Goal: Information Seeking & Learning: Find specific fact

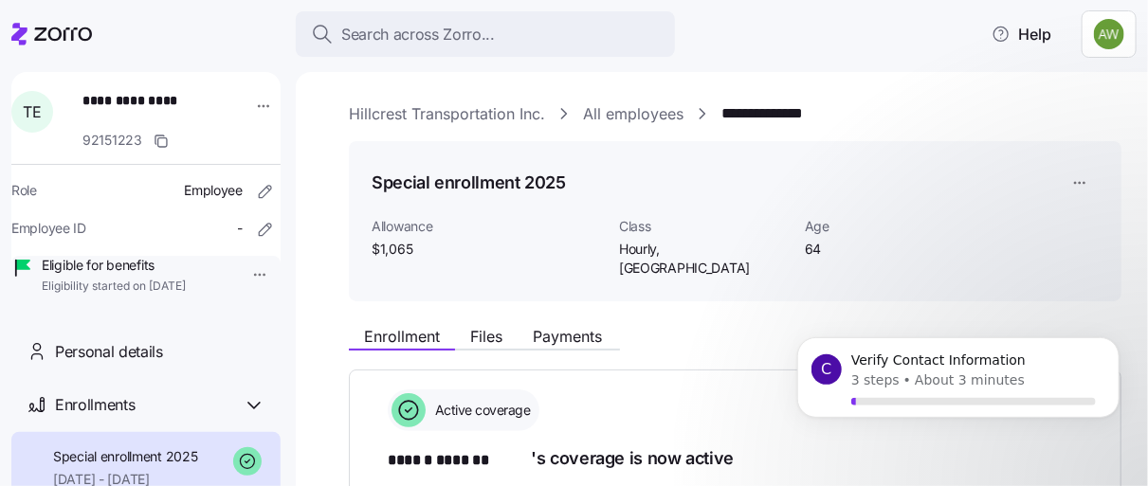
scroll to position [495, 0]
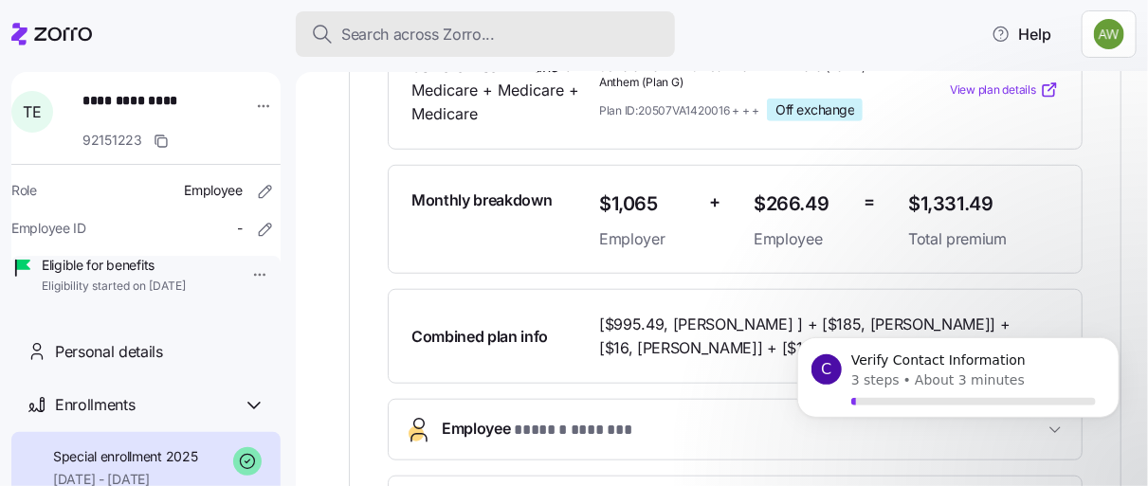
click at [451, 33] on span "Search across Zorro..." at bounding box center [418, 35] width 154 height 24
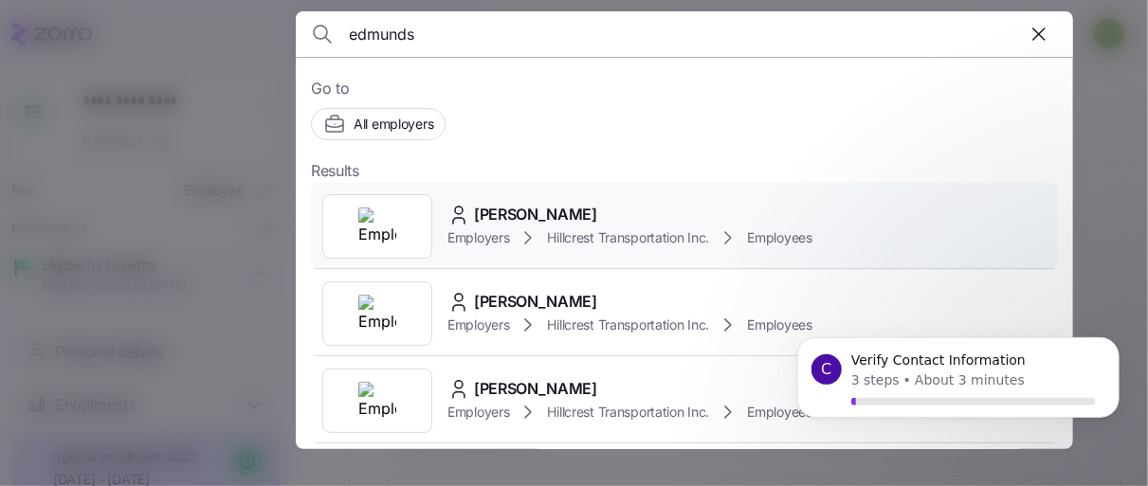
type input "edmunds"
click at [524, 213] on span "[PERSON_NAME]" at bounding box center [535, 215] width 123 height 24
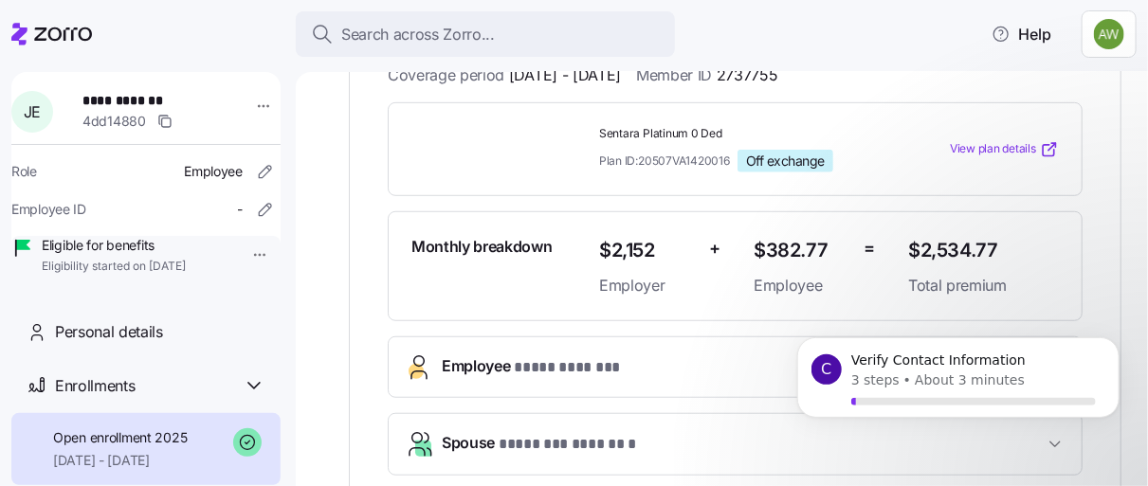
scroll to position [459, 0]
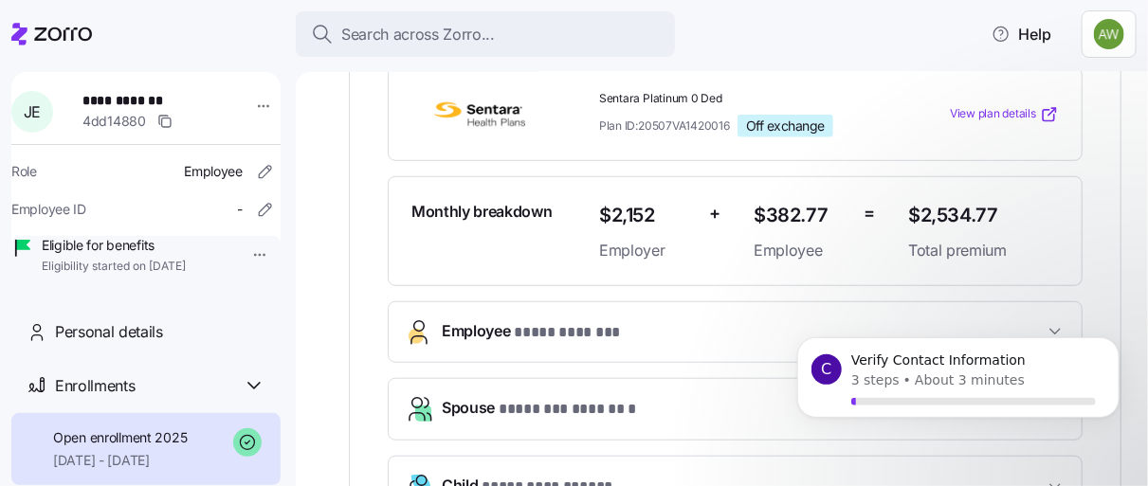
click at [489, 328] on button "Employee * **** ******* *" at bounding box center [735, 332] width 693 height 60
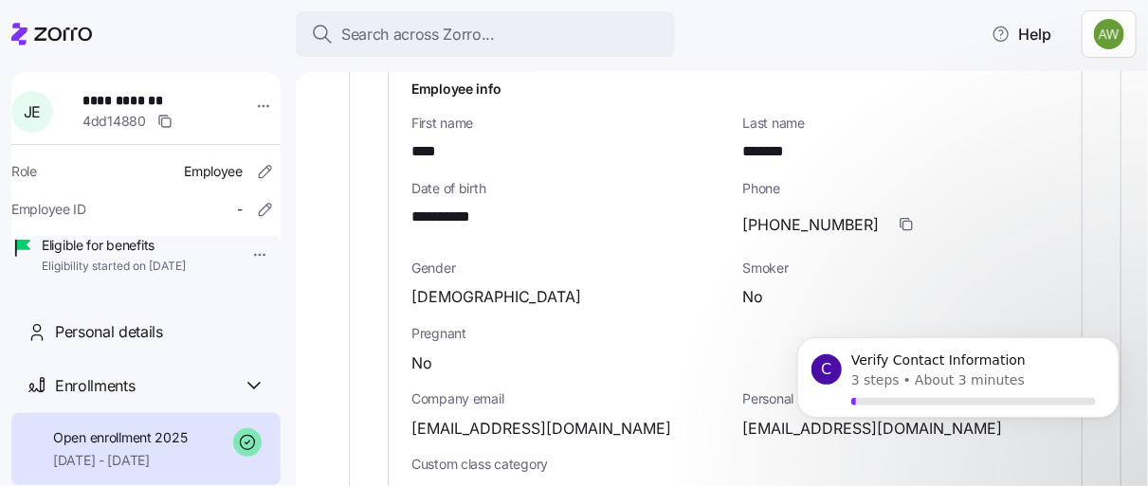
scroll to position [755, 0]
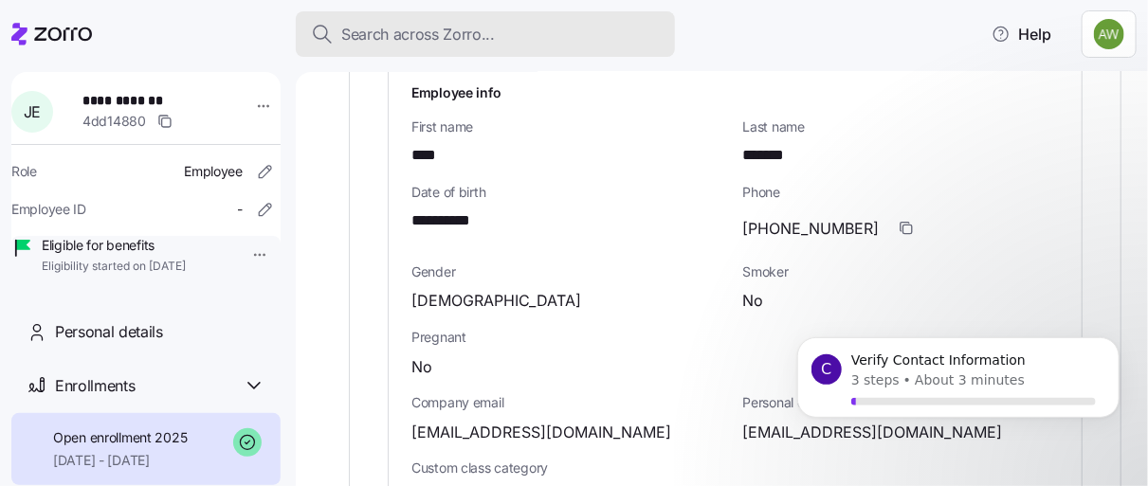
click at [564, 19] on button "Search across Zorro..." at bounding box center [485, 34] width 379 height 46
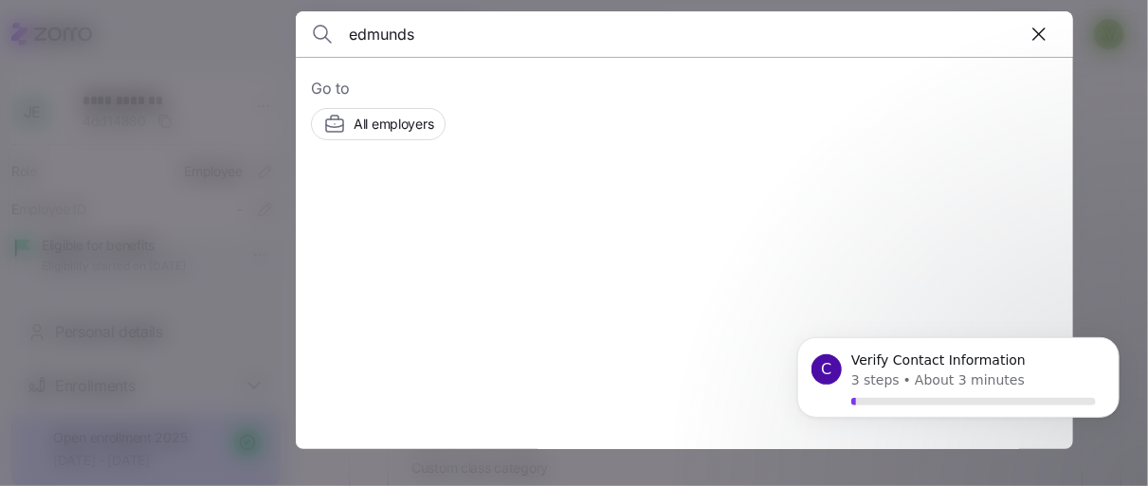
type input "edmunds"
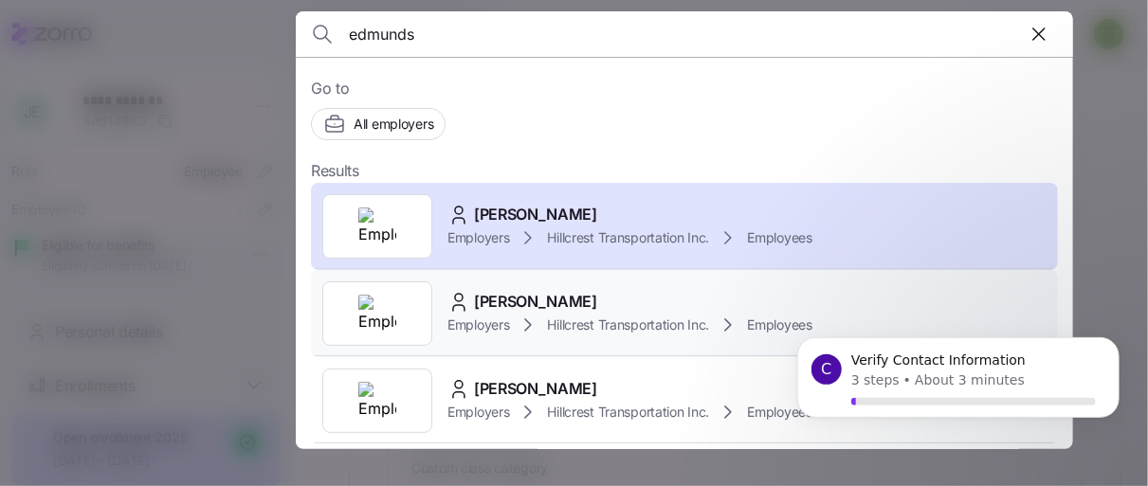
click at [471, 284] on div "[PERSON_NAME] Employers Hillcrest Transportation Inc. Employees" at bounding box center [684, 313] width 747 height 87
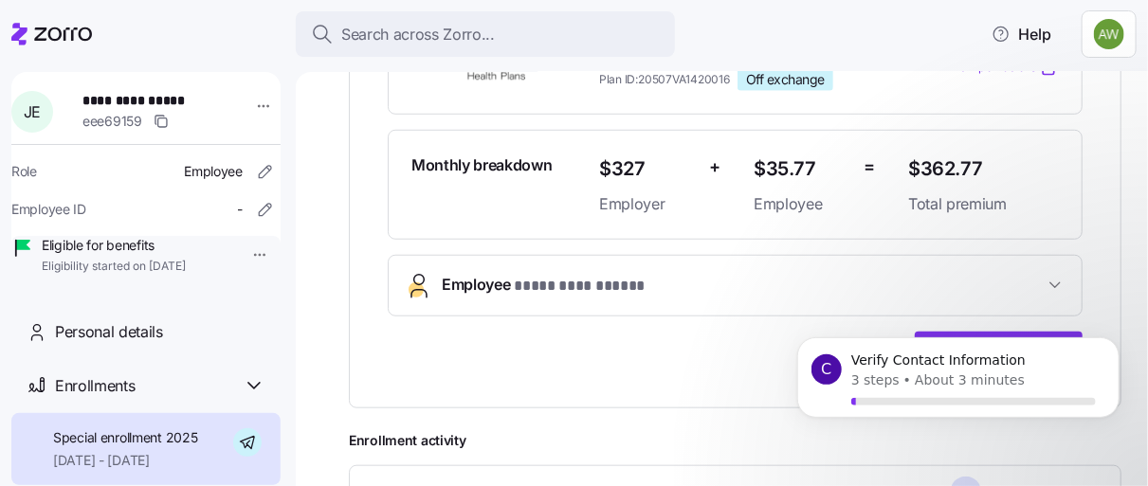
scroll to position [522, 0]
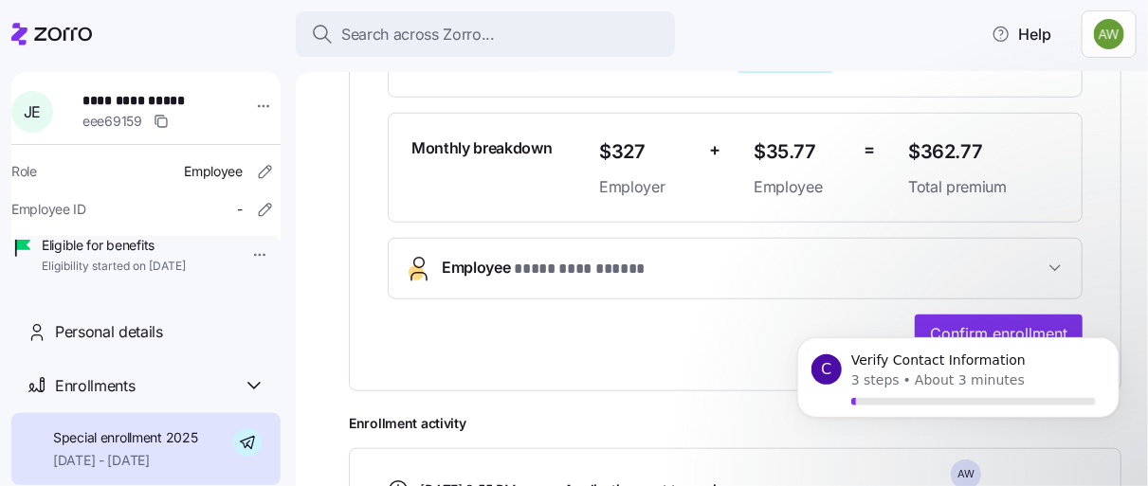
click at [623, 258] on span "**********" at bounding box center [580, 270] width 132 height 24
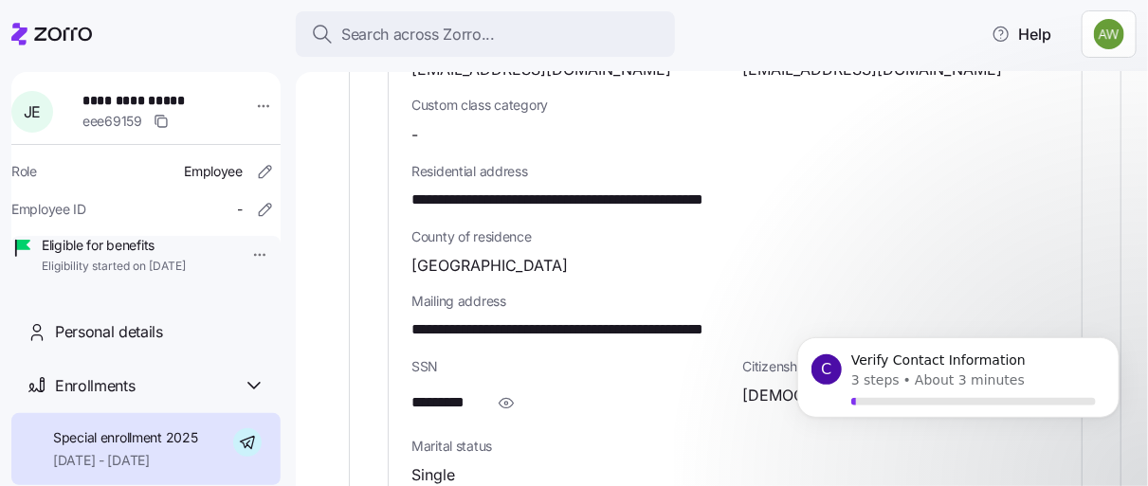
scroll to position [1150, 0]
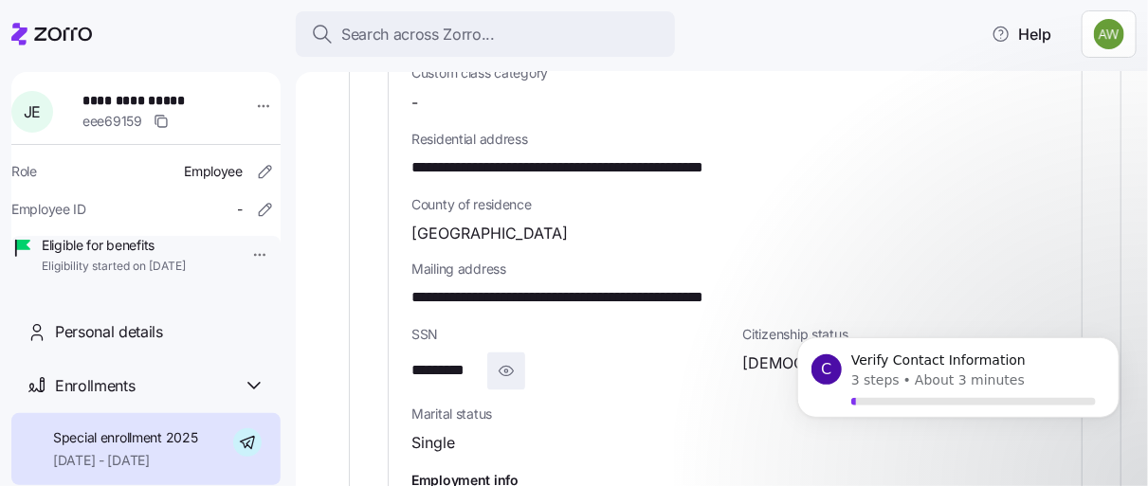
click at [507, 367] on icon "button" at bounding box center [507, 371] width 14 height 9
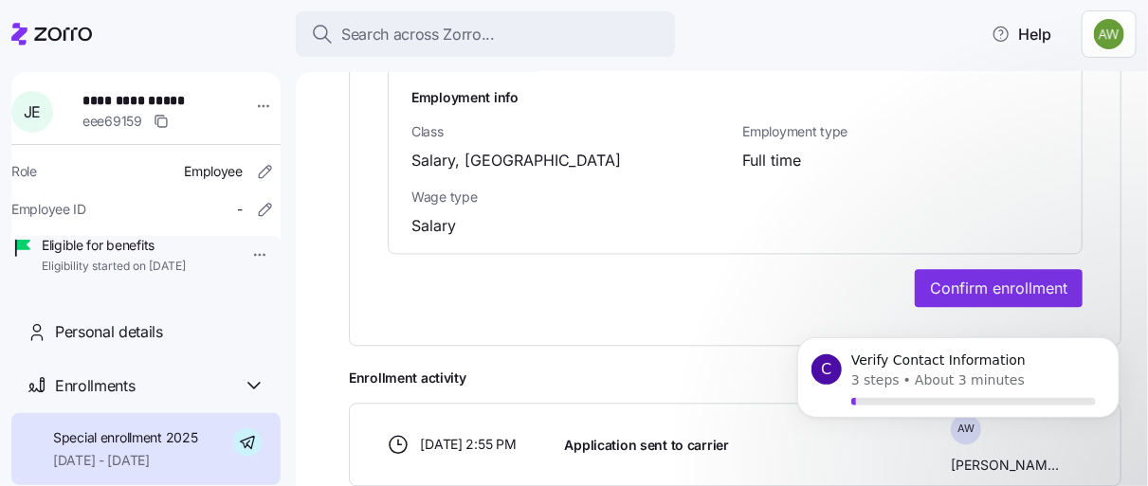
scroll to position [1556, 0]
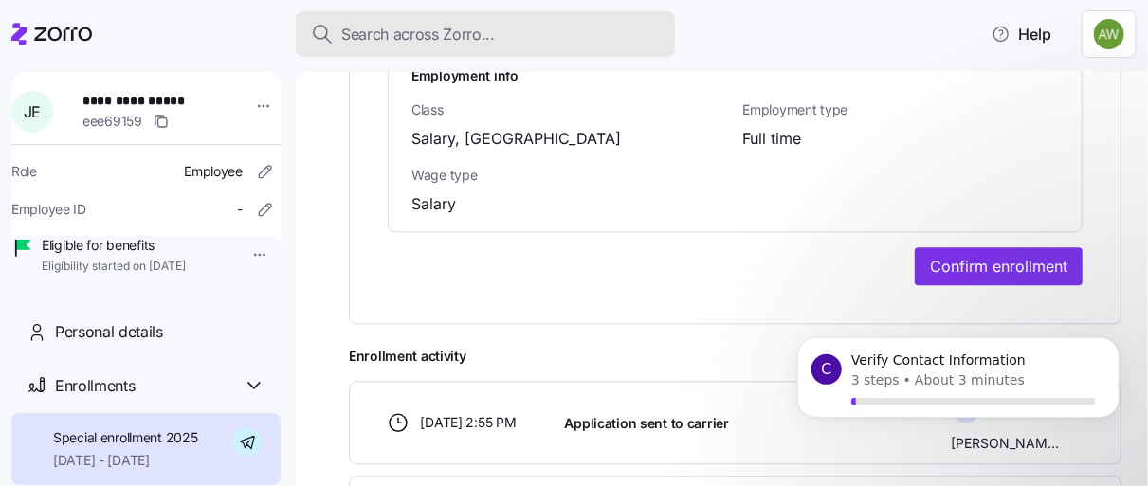
click at [537, 28] on div "Search across Zorro..." at bounding box center [485, 35] width 349 height 24
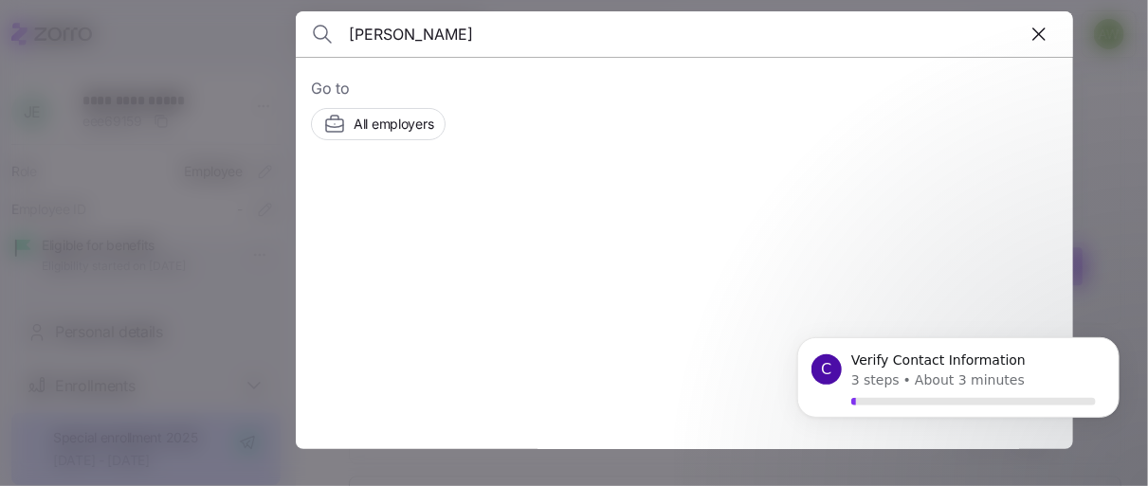
type input "[PERSON_NAME]"
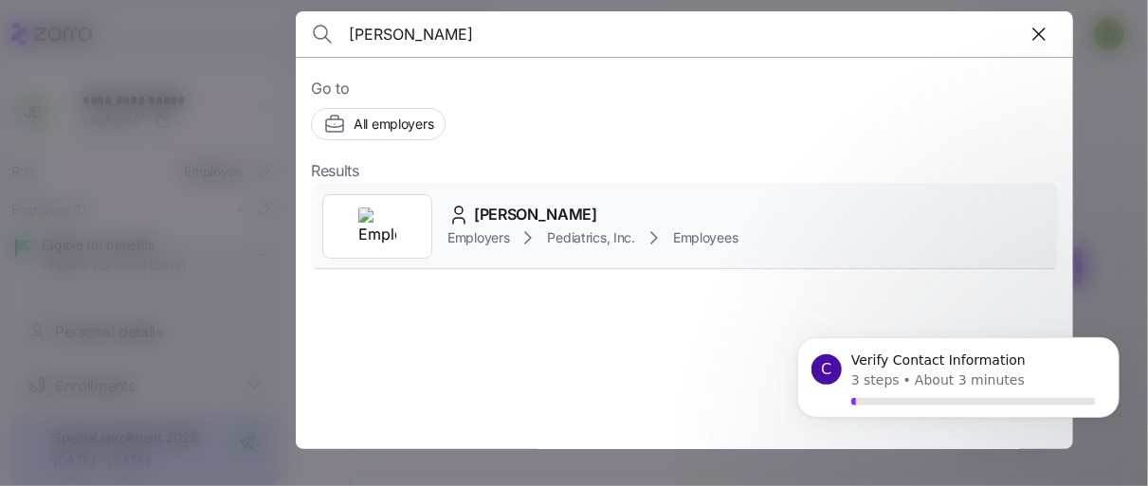
click at [429, 212] on div at bounding box center [377, 226] width 110 height 64
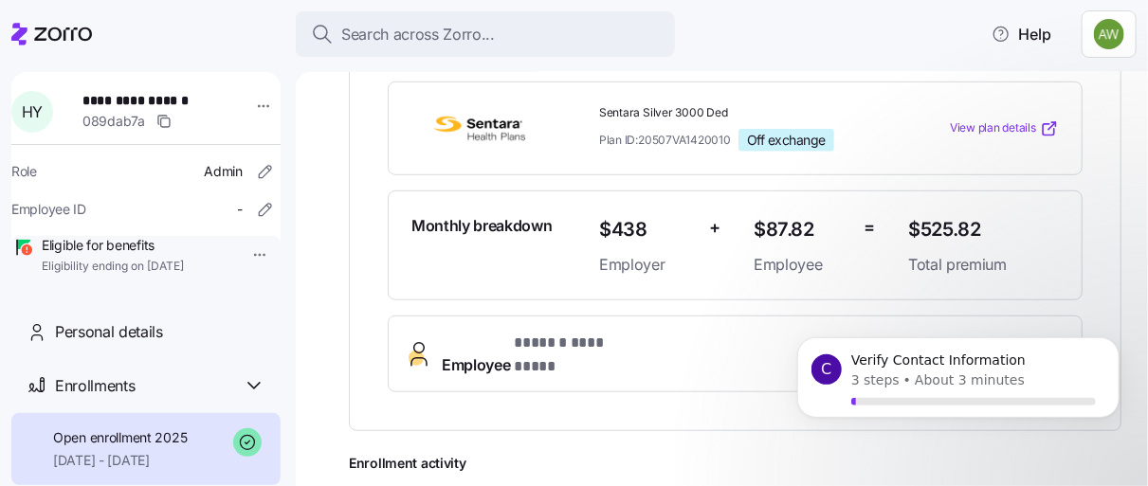
scroll to position [444, 0]
click at [559, 332] on span "* ****** ********* *" at bounding box center [576, 344] width 125 height 24
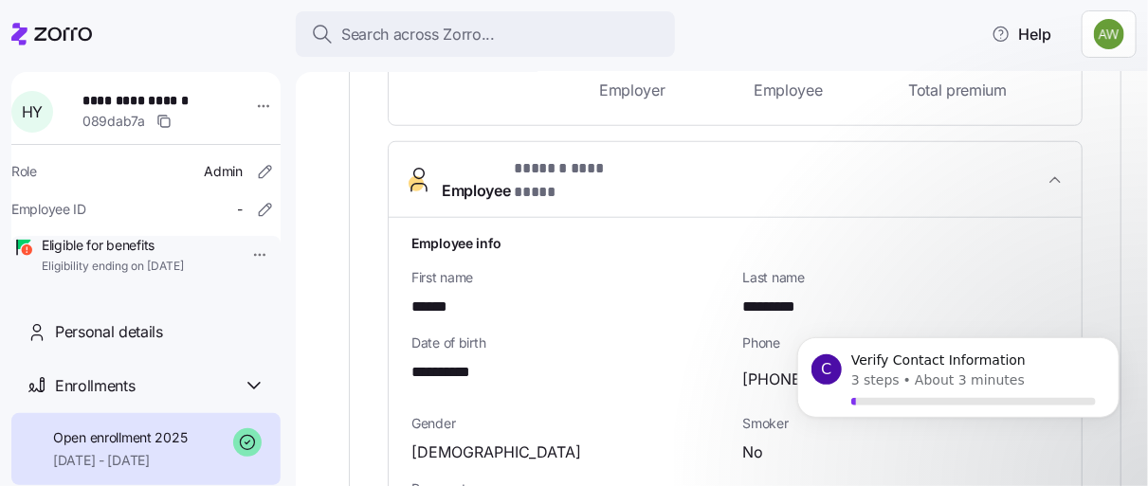
scroll to position [623, 0]
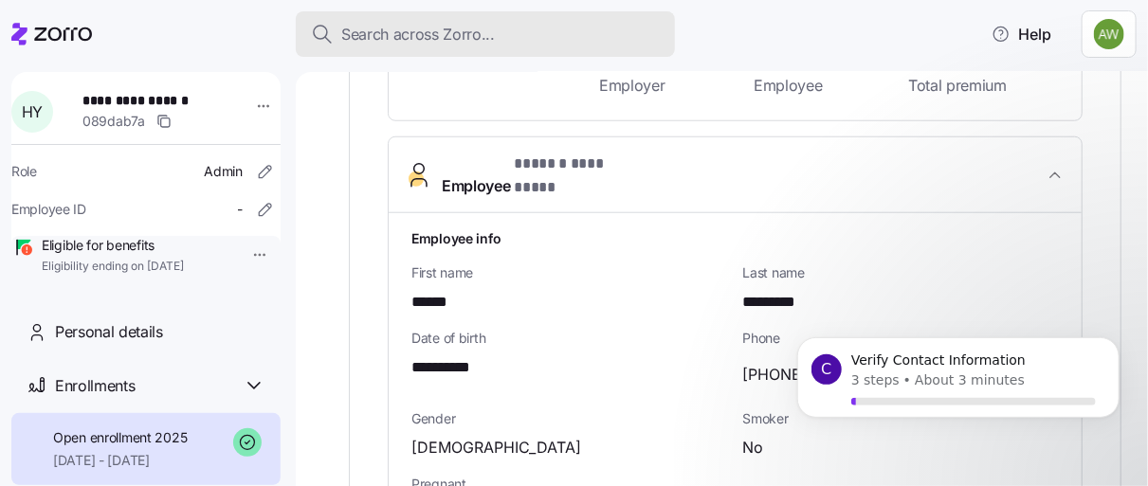
click at [528, 29] on div "Search across Zorro..." at bounding box center [485, 35] width 349 height 24
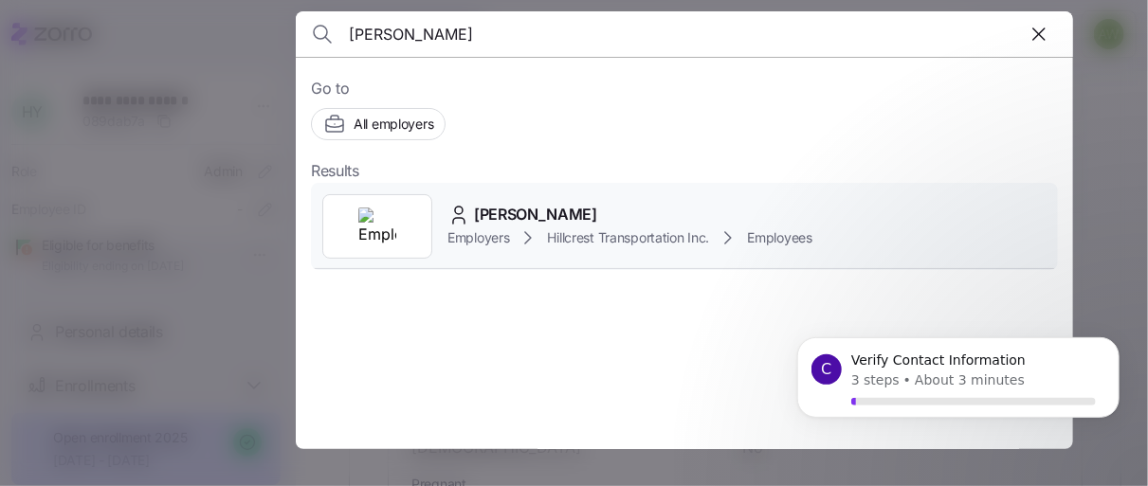
type input "[PERSON_NAME]"
click at [394, 213] on img at bounding box center [377, 227] width 38 height 38
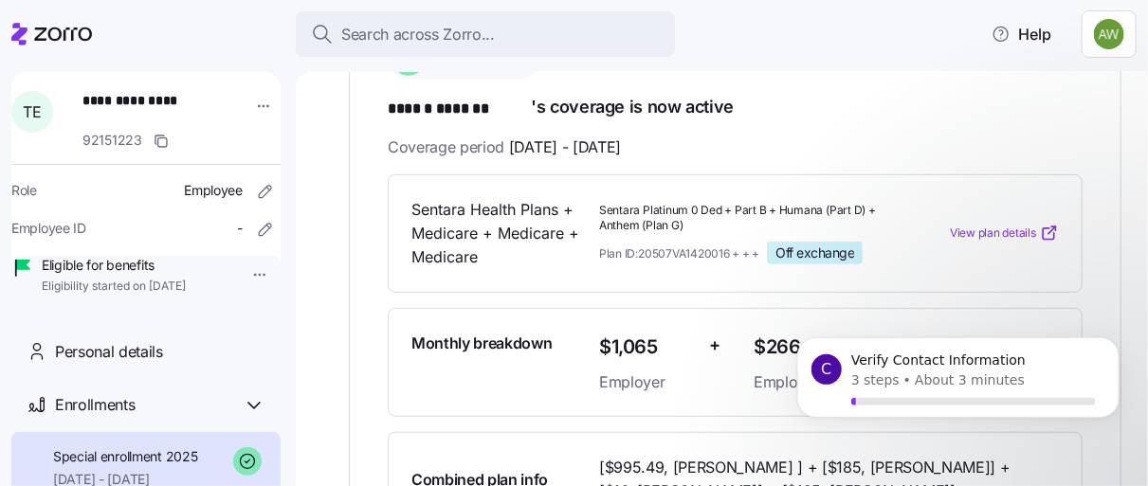
scroll to position [349, 0]
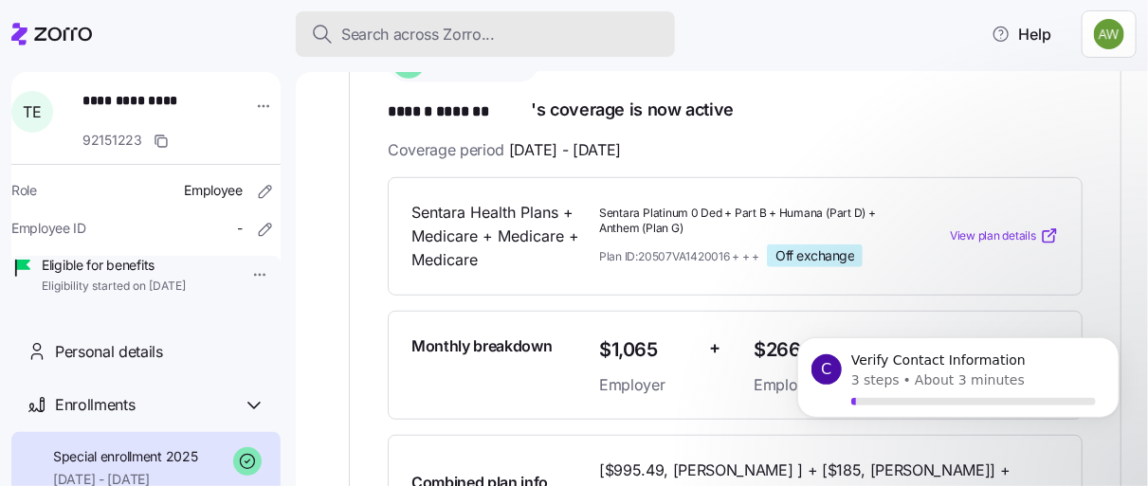
click at [522, 21] on button "Search across Zorro..." at bounding box center [485, 34] width 379 height 46
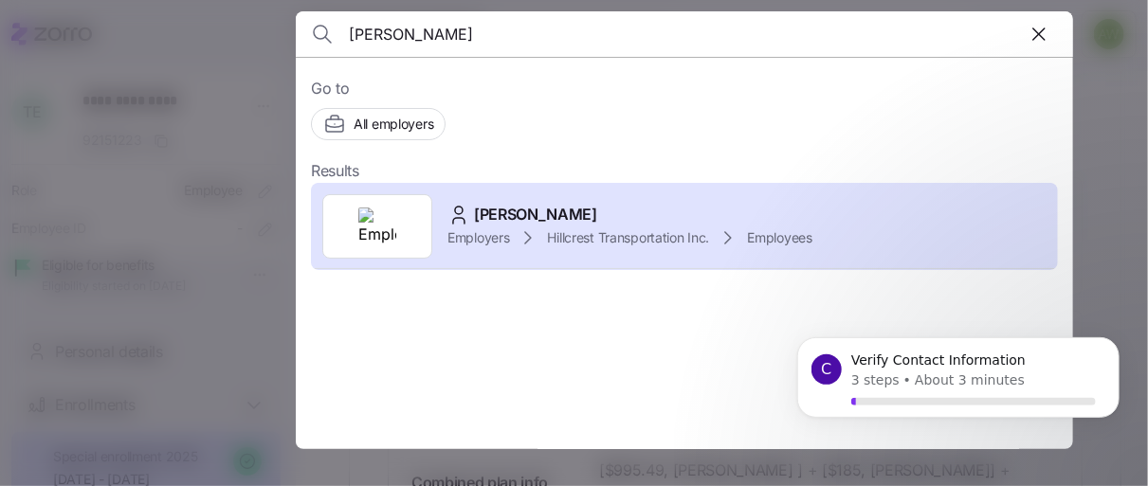
type input "[PERSON_NAME]"
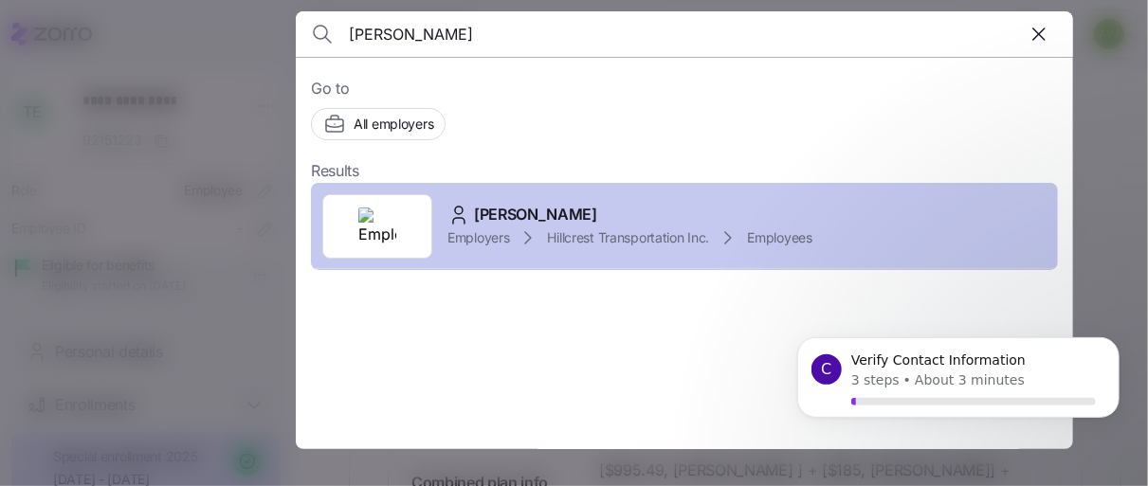
click at [482, 251] on div "[PERSON_NAME] Employers Hillcrest Transportation Inc. Employees" at bounding box center [684, 226] width 747 height 87
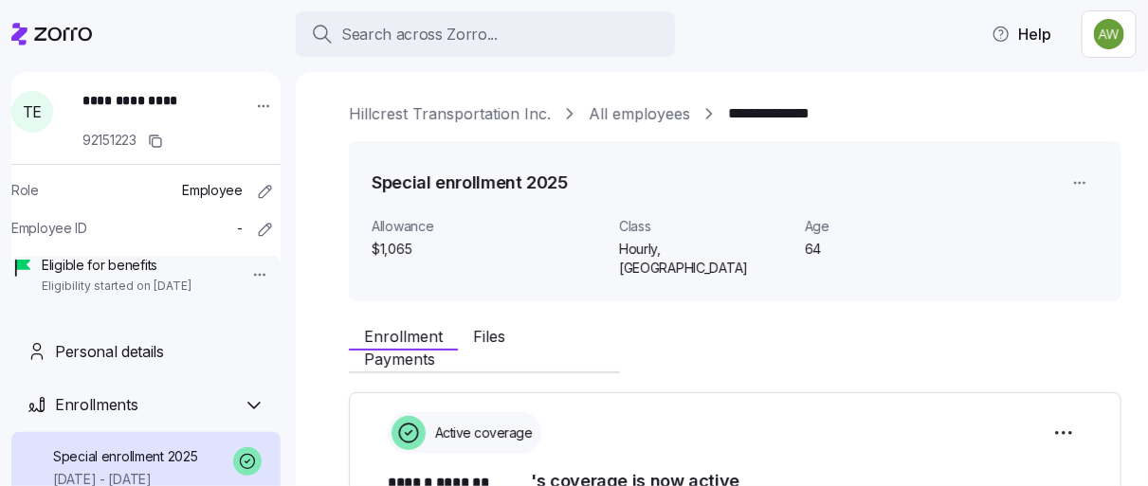
click at [1135, 262] on div "**********" at bounding box center [722, 279] width 852 height 414
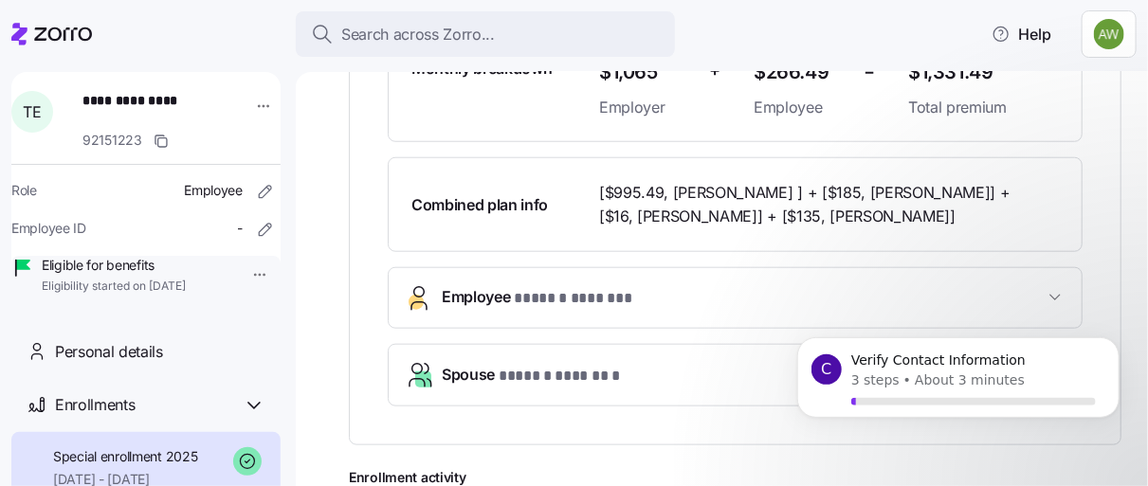
scroll to position [651, 0]
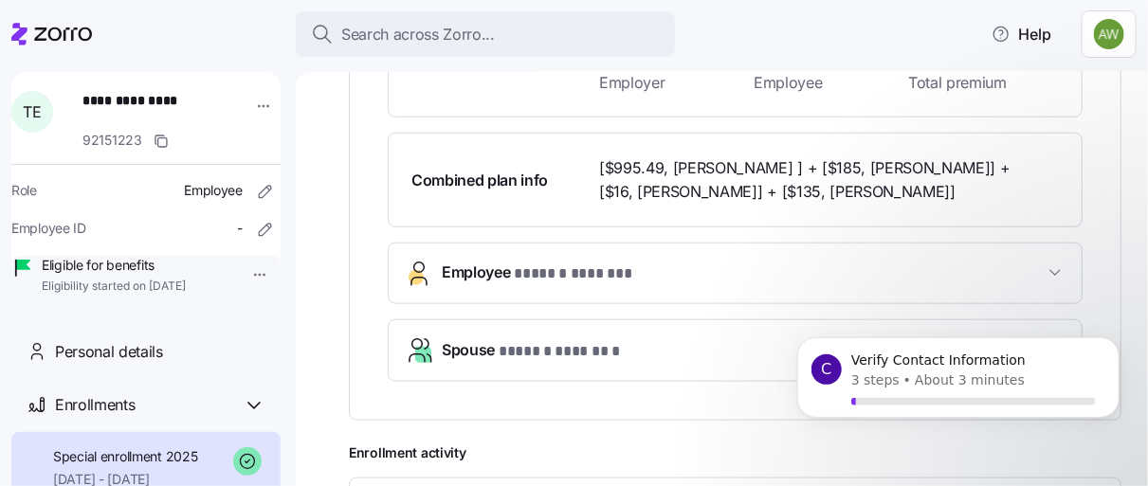
click at [650, 339] on span "Spouse * ****** ******* *" at bounding box center [743, 352] width 602 height 26
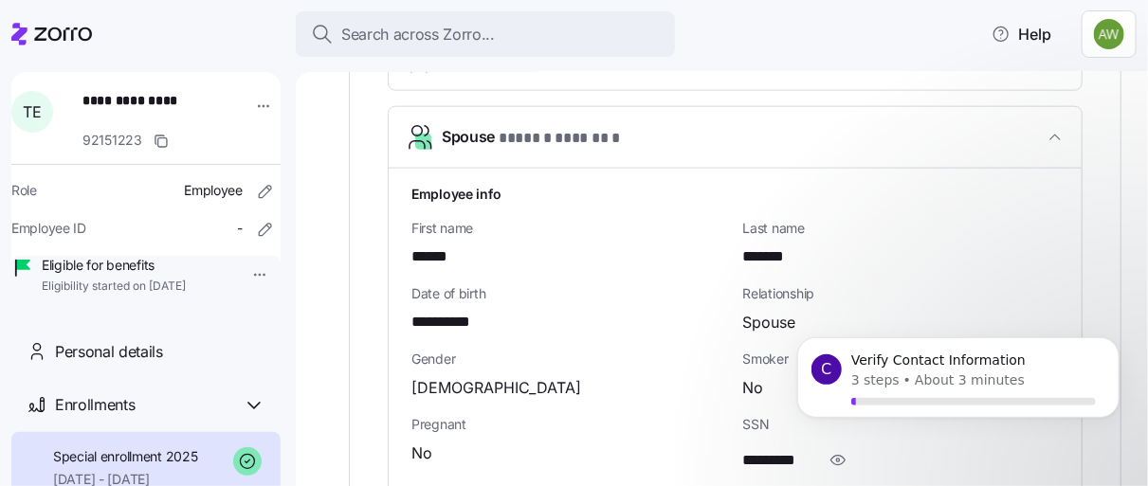
scroll to position [877, 0]
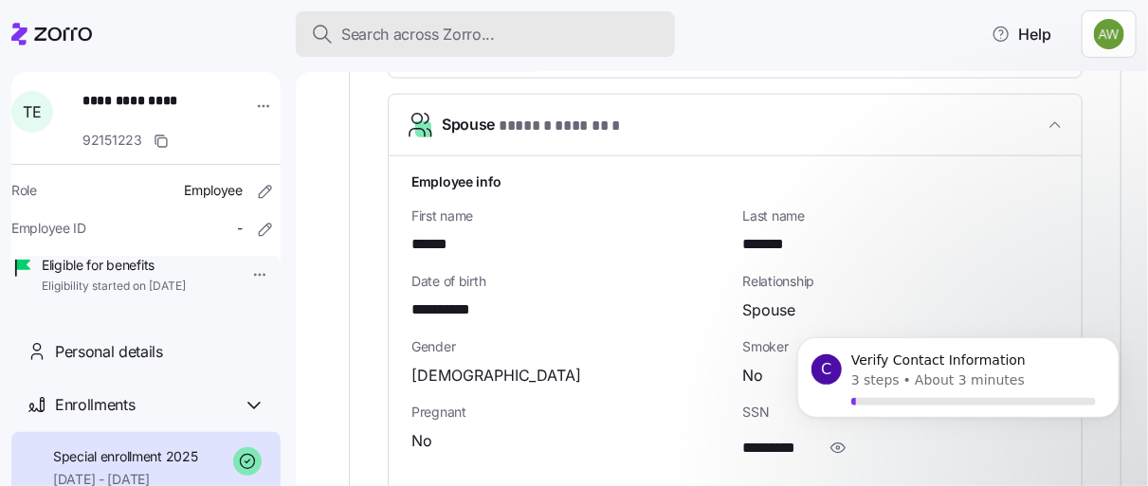
click at [453, 31] on span "Search across Zorro..." at bounding box center [418, 35] width 154 height 24
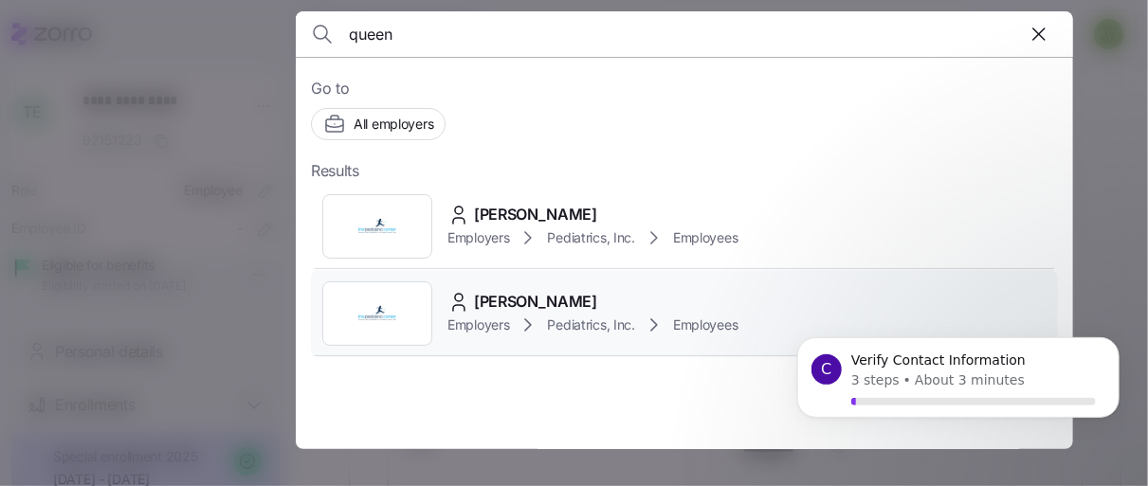
type input "queen"
click at [357, 300] on div at bounding box center [377, 314] width 110 height 64
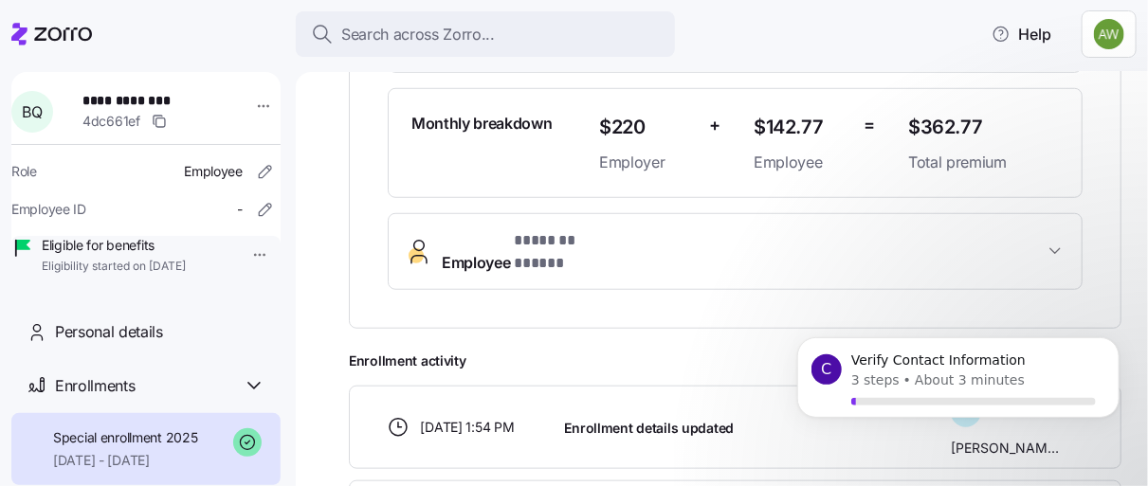
scroll to position [535, 0]
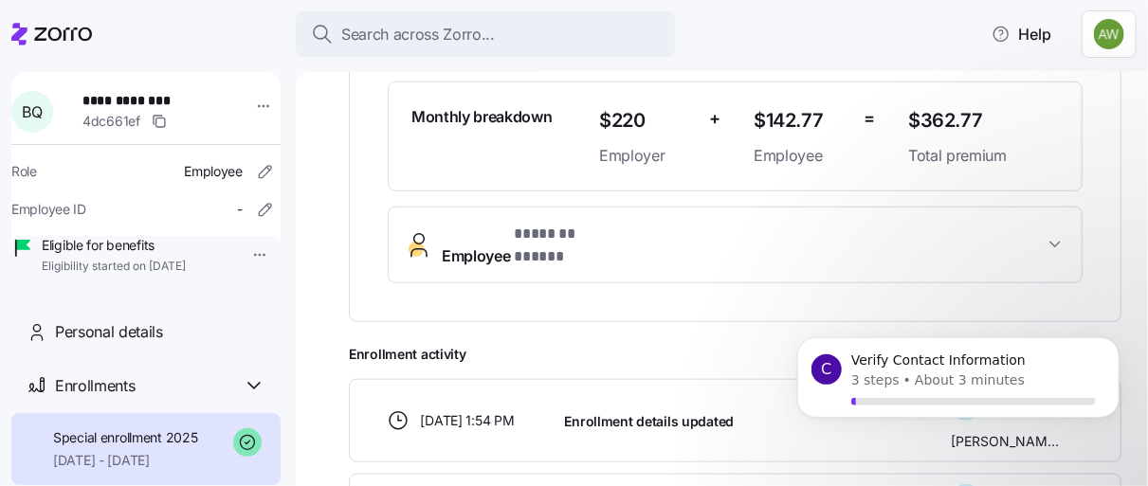
click at [542, 257] on button "Employee * ******* ***** *" at bounding box center [735, 246] width 693 height 76
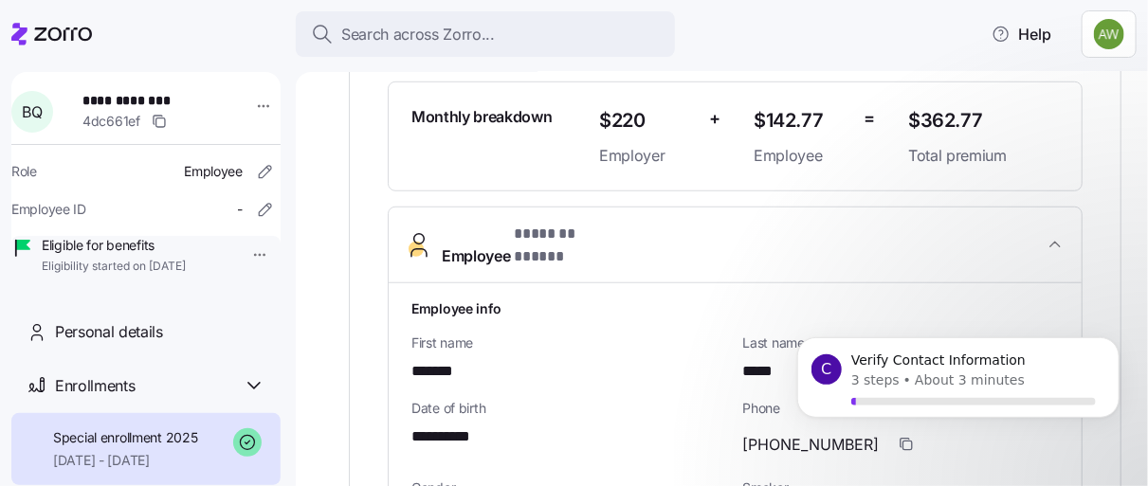
drag, startPoint x: 1131, startPoint y: 220, endPoint x: 1141, endPoint y: 254, distance: 35.4
click at [1141, 254] on div "**********" at bounding box center [722, 279] width 852 height 414
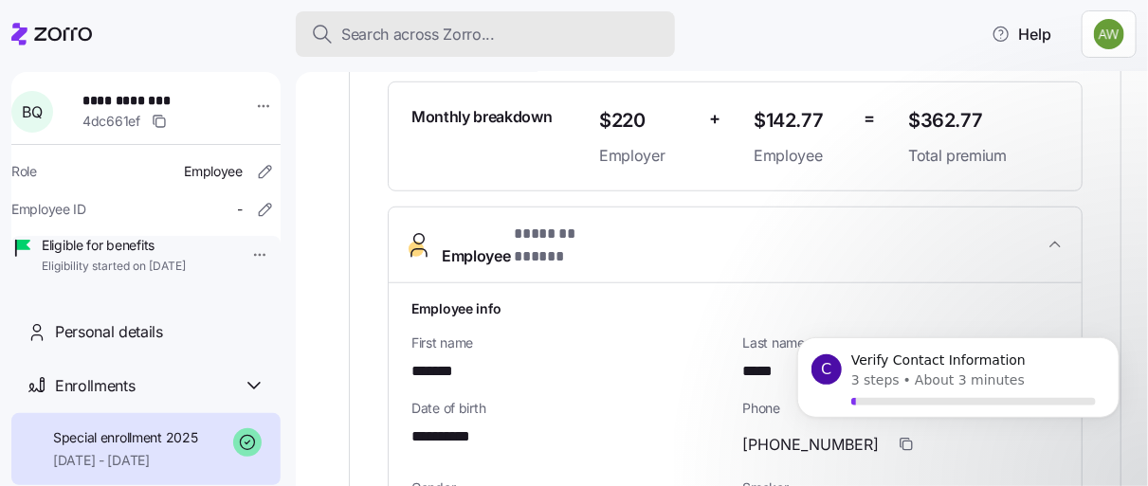
click at [455, 32] on span "Search across Zorro..." at bounding box center [418, 35] width 154 height 24
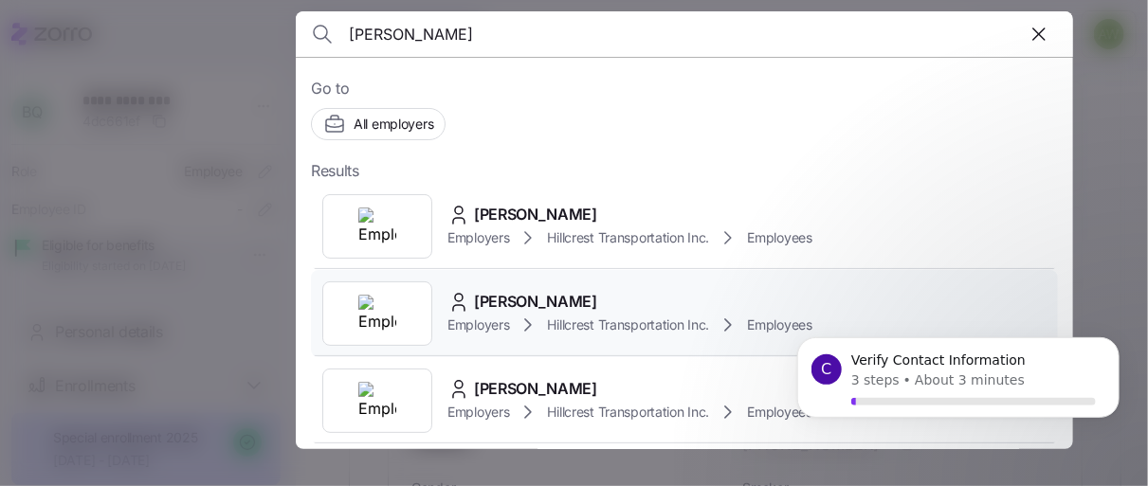
type input "thomas"
click at [377, 297] on img at bounding box center [377, 314] width 38 height 38
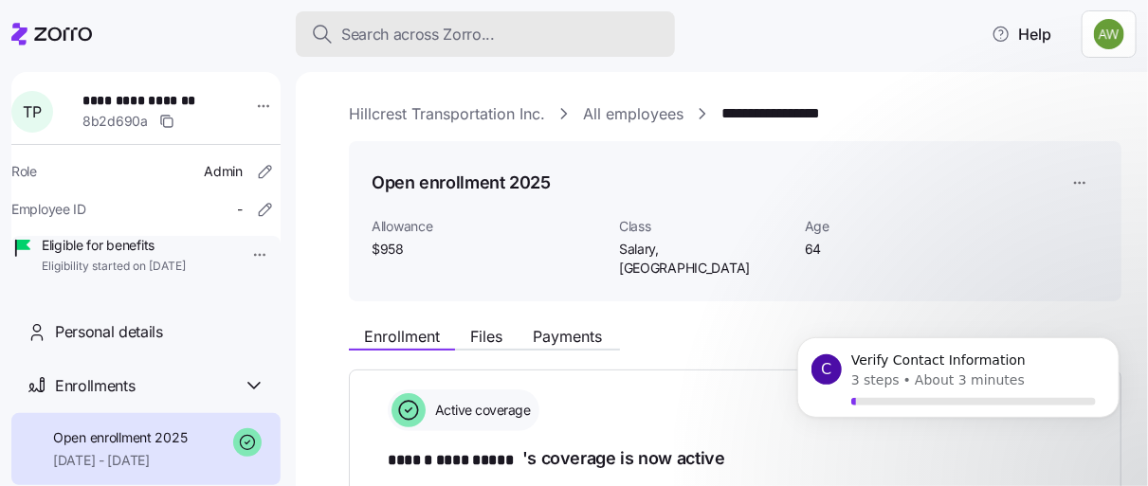
click at [487, 26] on span "Search across Zorro..." at bounding box center [418, 35] width 154 height 24
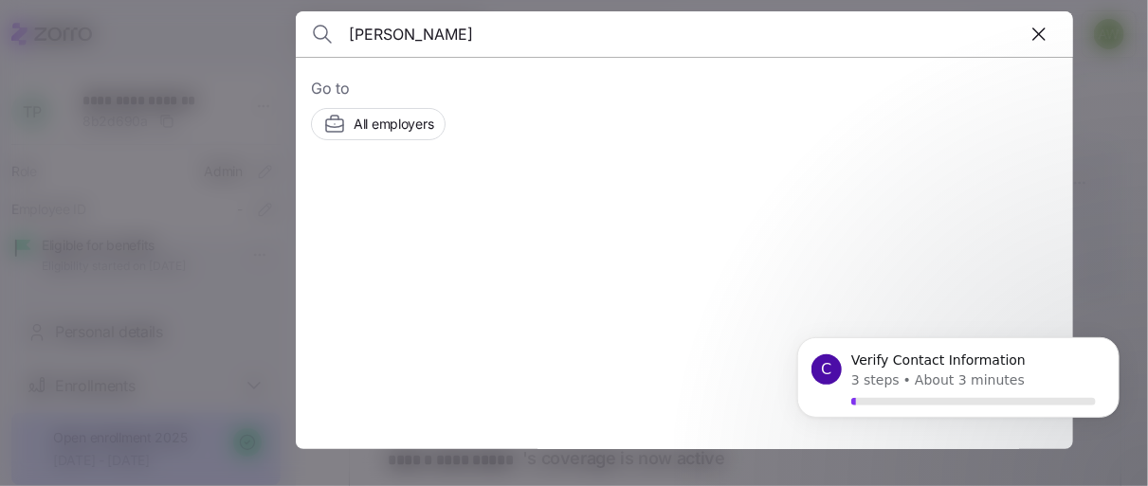
type input "edmonds"
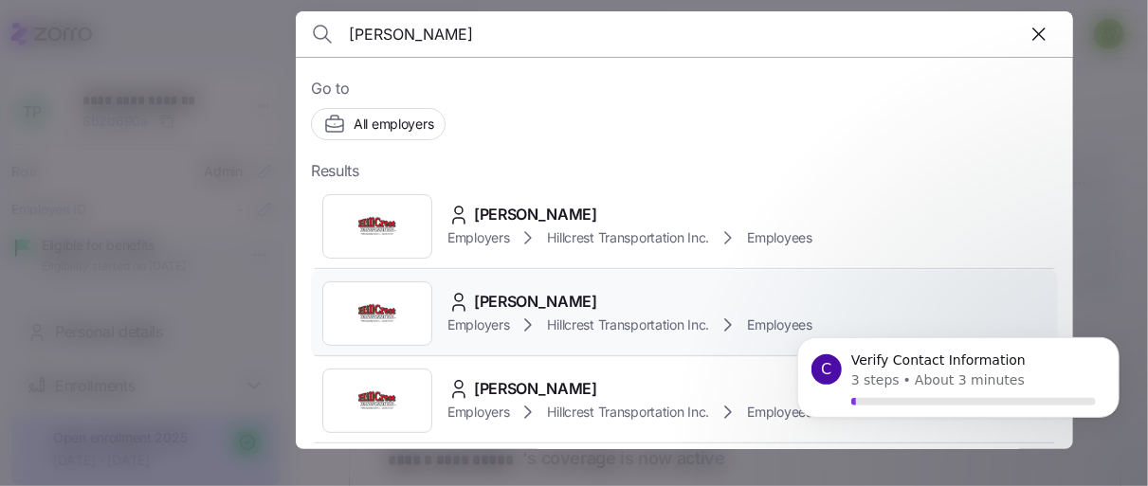
click at [404, 297] on div at bounding box center [377, 314] width 110 height 64
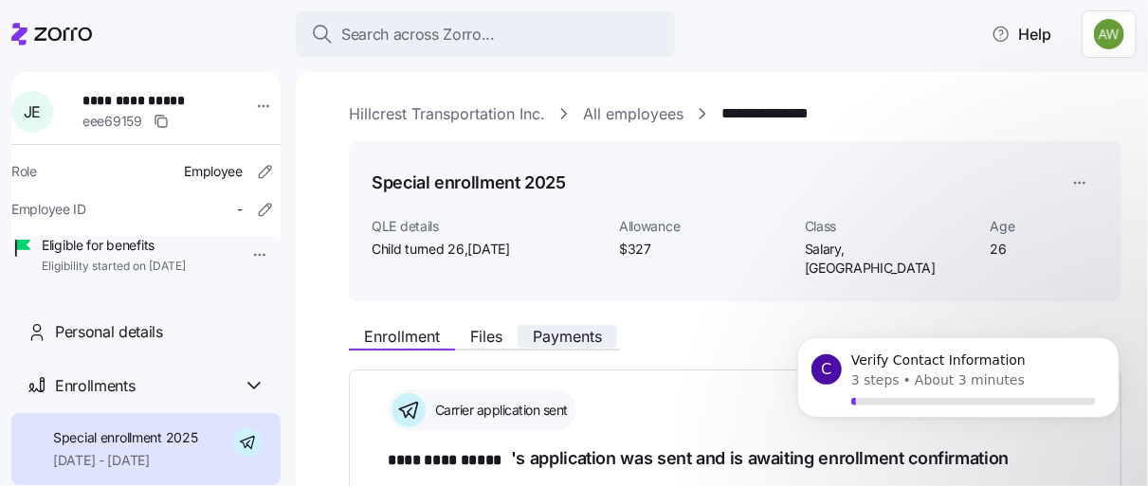
click at [546, 329] on span "Payments" at bounding box center [567, 336] width 69 height 15
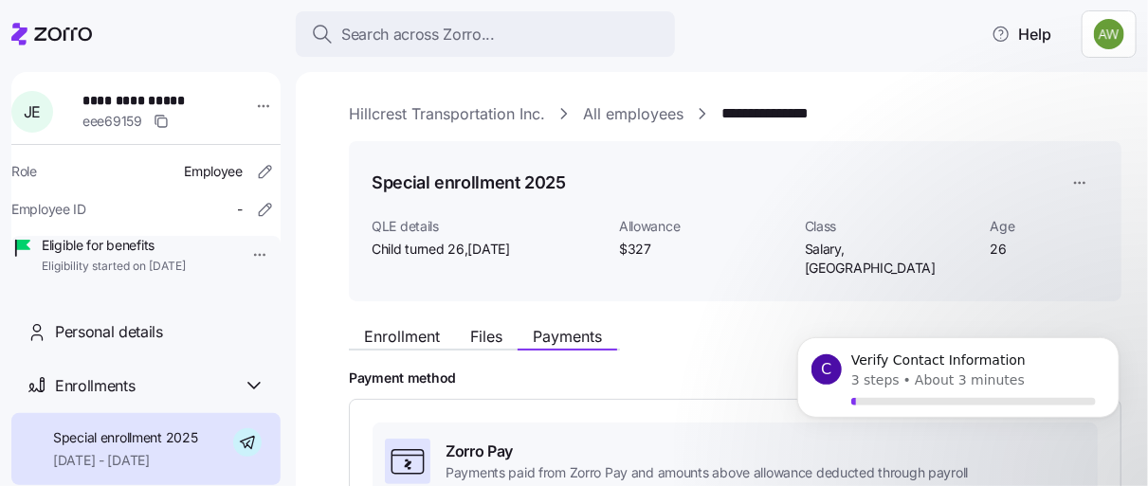
click at [815, 103] on link "**********" at bounding box center [784, 114] width 125 height 24
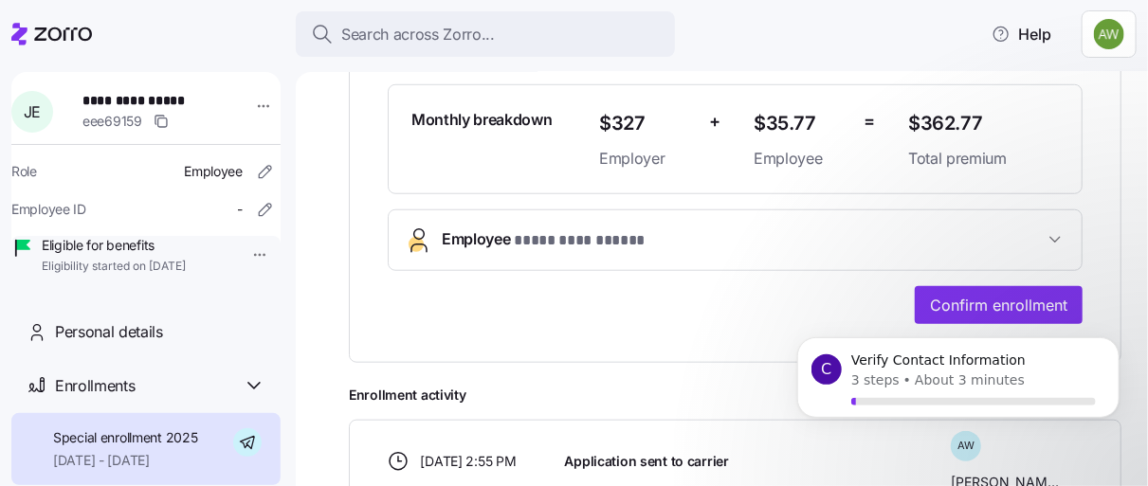
scroll to position [553, 0]
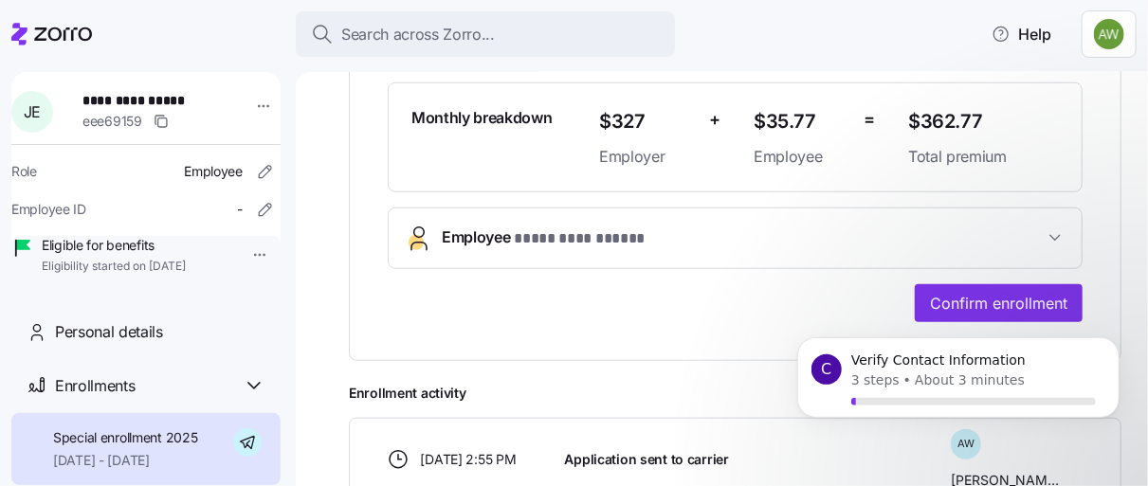
click at [572, 228] on span "**********" at bounding box center [580, 240] width 132 height 24
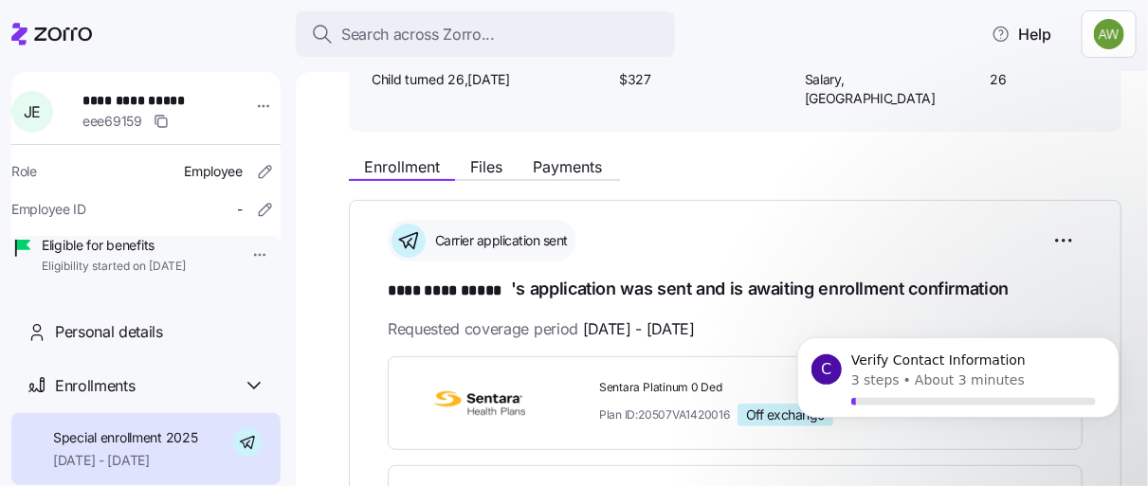
scroll to position [173, 0]
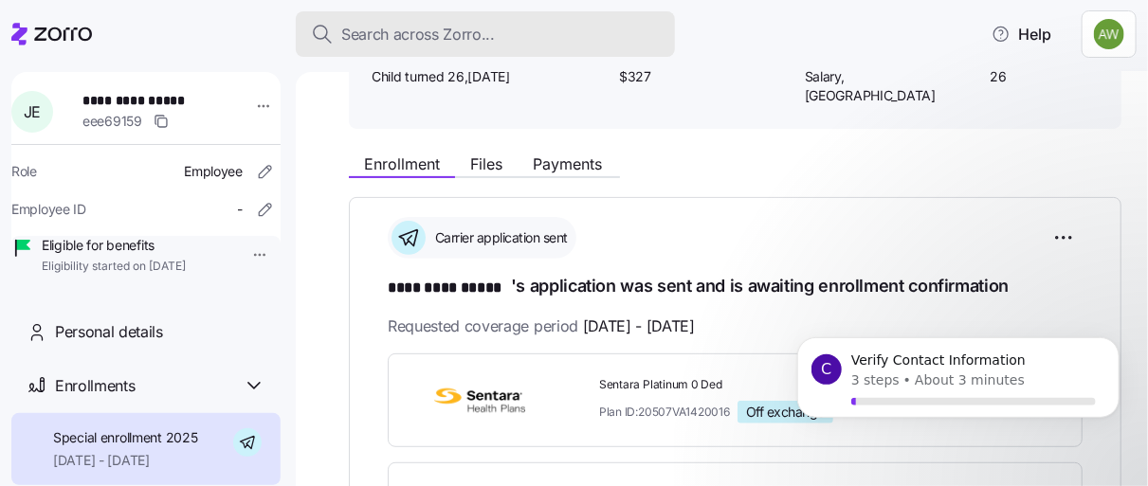
click at [504, 34] on div "Search across Zorro..." at bounding box center [485, 35] width 349 height 24
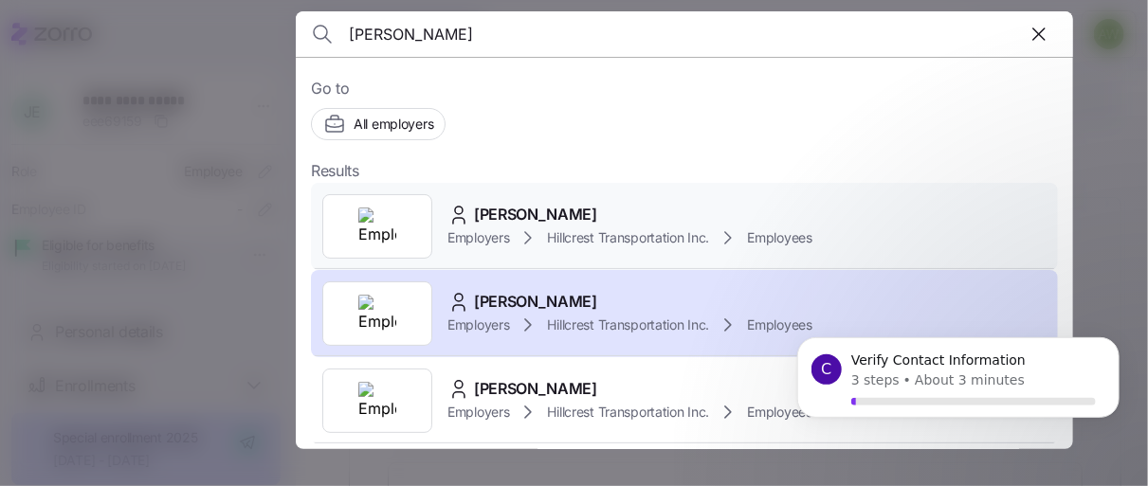
type input "edmonds"
click at [371, 222] on img at bounding box center [377, 227] width 38 height 38
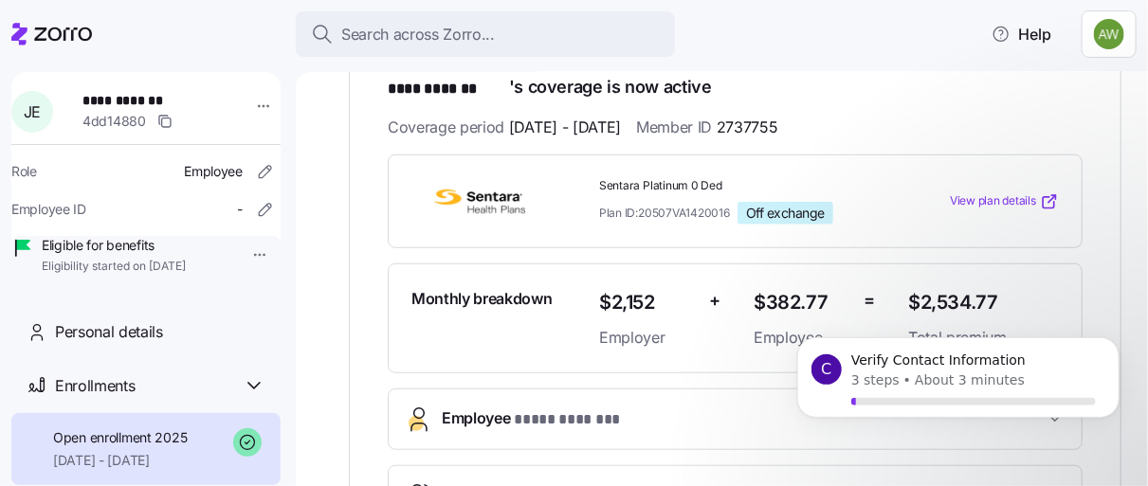
scroll to position [362, 0]
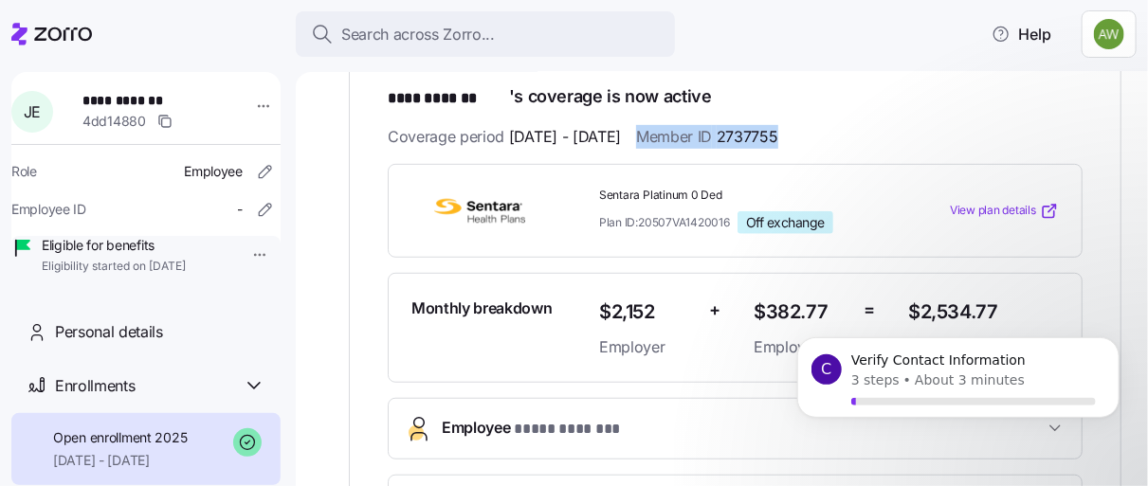
drag, startPoint x: 837, startPoint y: 109, endPoint x: 695, endPoint y: 114, distance: 142.3
click at [695, 125] on div "Coverage period 06/01/2025 - 12/31/2025 Member ID 2737755" at bounding box center [735, 137] width 695 height 24
copy span "Member ID 2737755"
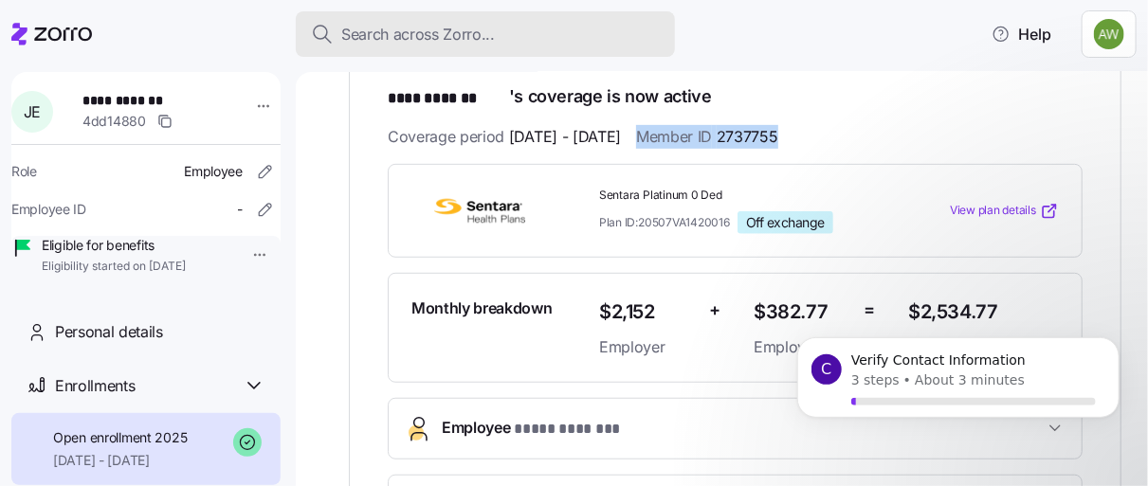
click at [449, 20] on button "Search across Zorro..." at bounding box center [485, 34] width 379 height 46
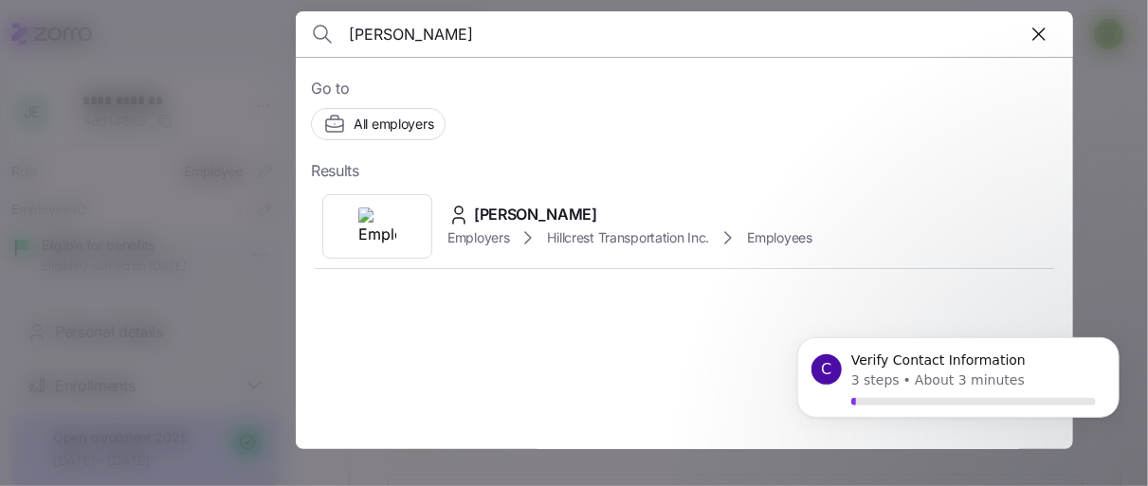
type input "[PERSON_NAME]"
click at [547, 231] on div "Employers Hillcrest Transportation Inc. Employees" at bounding box center [630, 238] width 365 height 23
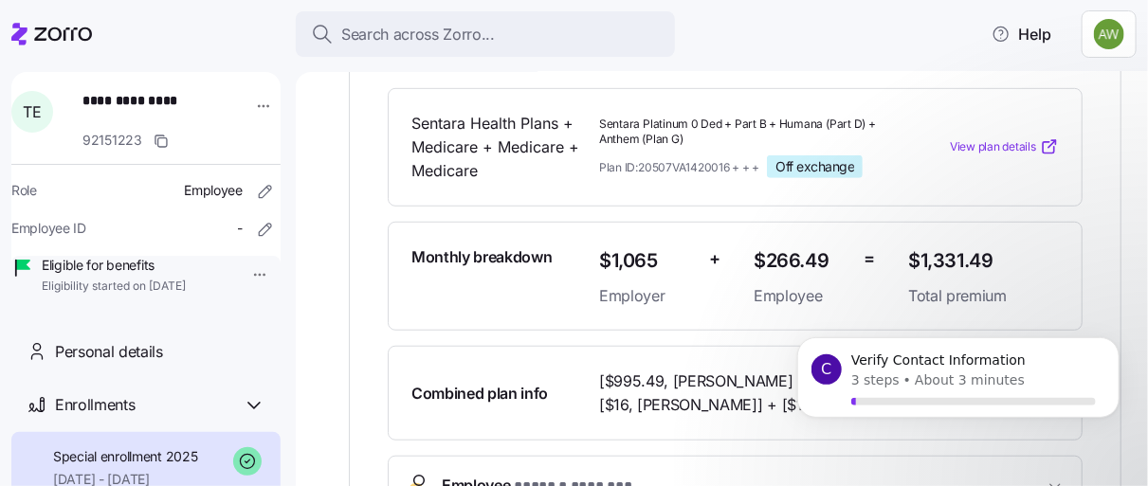
scroll to position [445, 0]
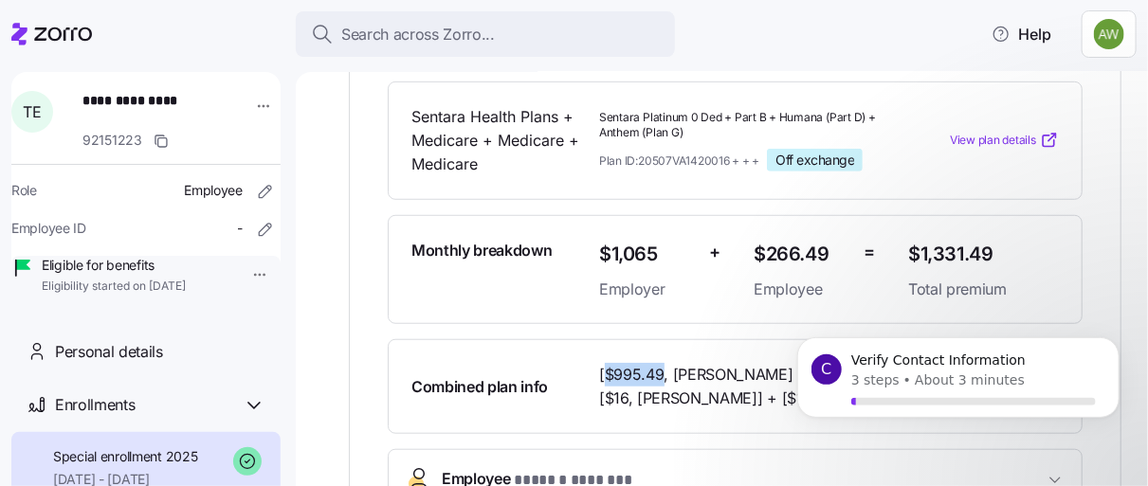
drag, startPoint x: 658, startPoint y: 351, endPoint x: 600, endPoint y: 347, distance: 58.0
click at [600, 363] on span "[$995.49, [PERSON_NAME] ] + [$185, [PERSON_NAME]] + [$16, [PERSON_NAME]] + [$13…" at bounding box center [812, 386] width 427 height 47
drag, startPoint x: 600, startPoint y: 347, endPoint x: 614, endPoint y: 349, distance: 14.3
copy span "$995.49"
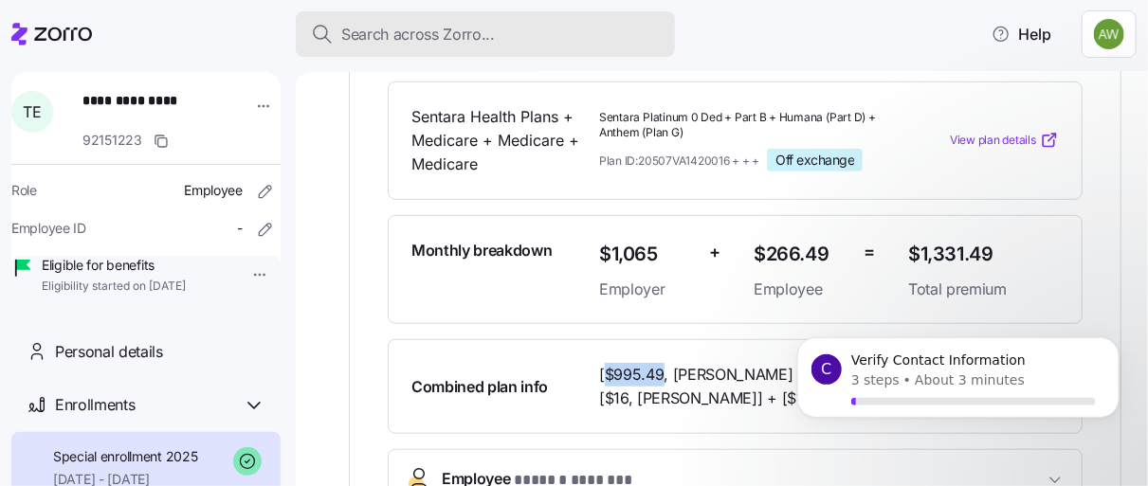
click at [490, 26] on span "Search across Zorro..." at bounding box center [418, 35] width 154 height 24
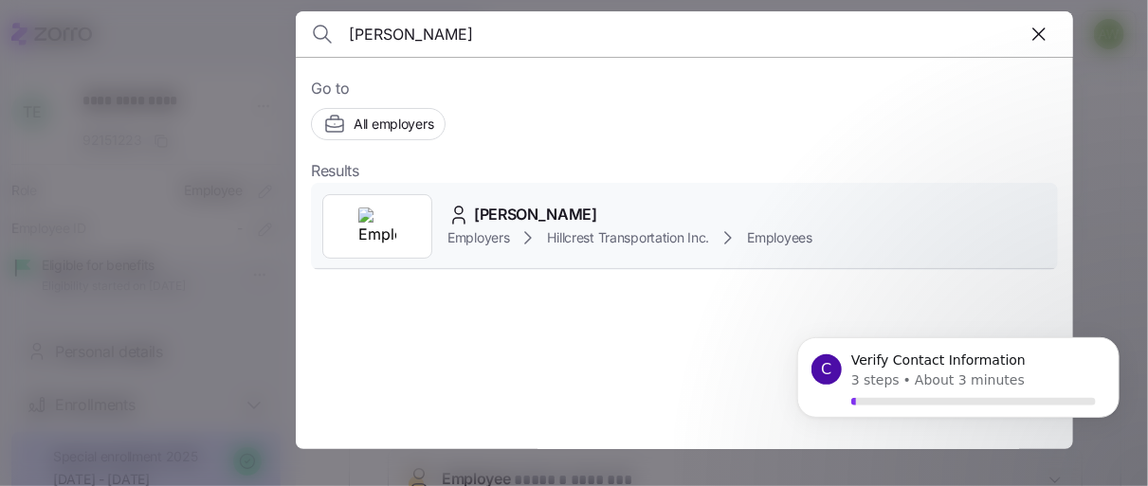
type input "ashley"
click at [425, 230] on div at bounding box center [377, 226] width 110 height 64
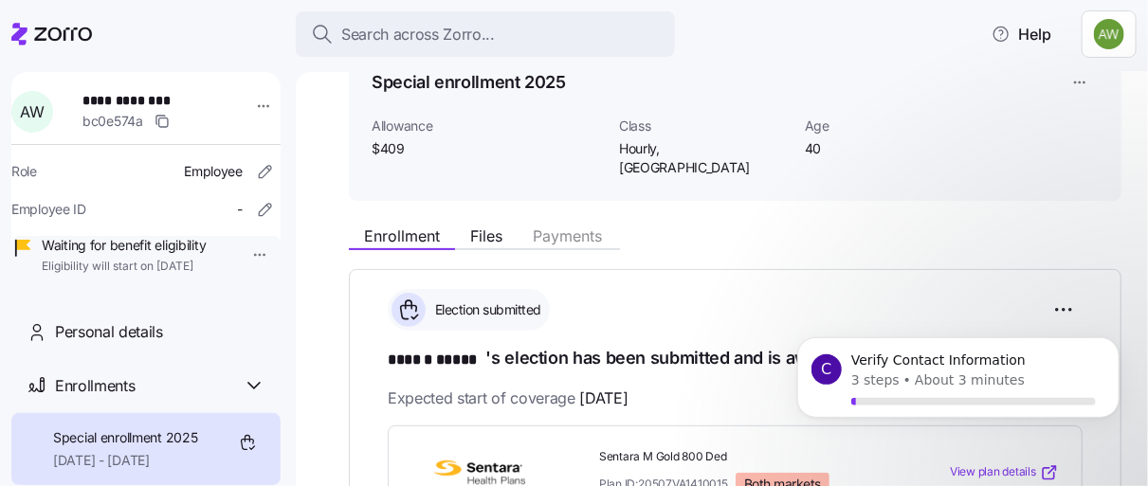
scroll to position [90, 0]
